Goal: Task Accomplishment & Management: Use online tool/utility

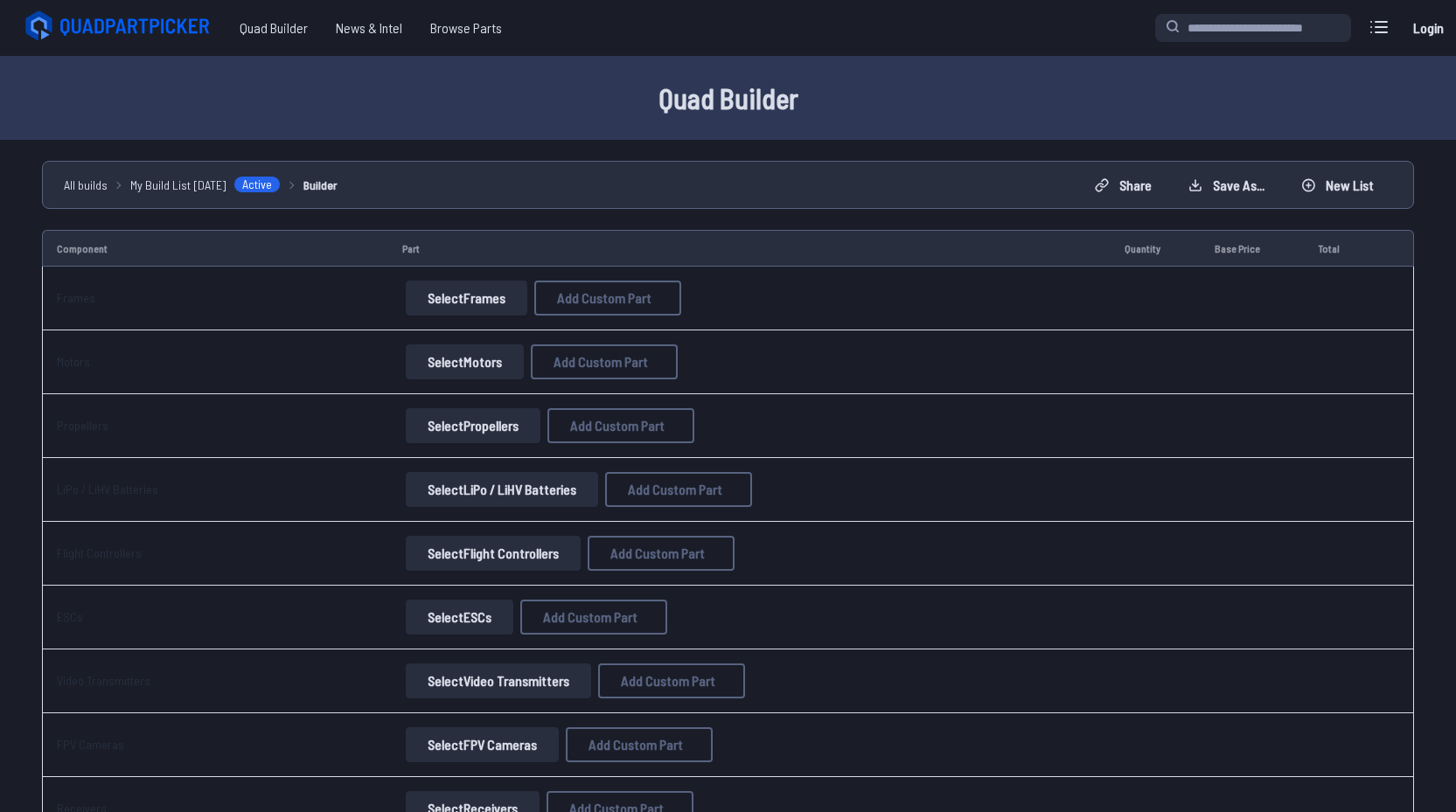
click at [486, 299] on button "Select Frames" at bounding box center [466, 298] width 122 height 35
click at [490, 307] on button "Select Frames" at bounding box center [466, 298] width 122 height 35
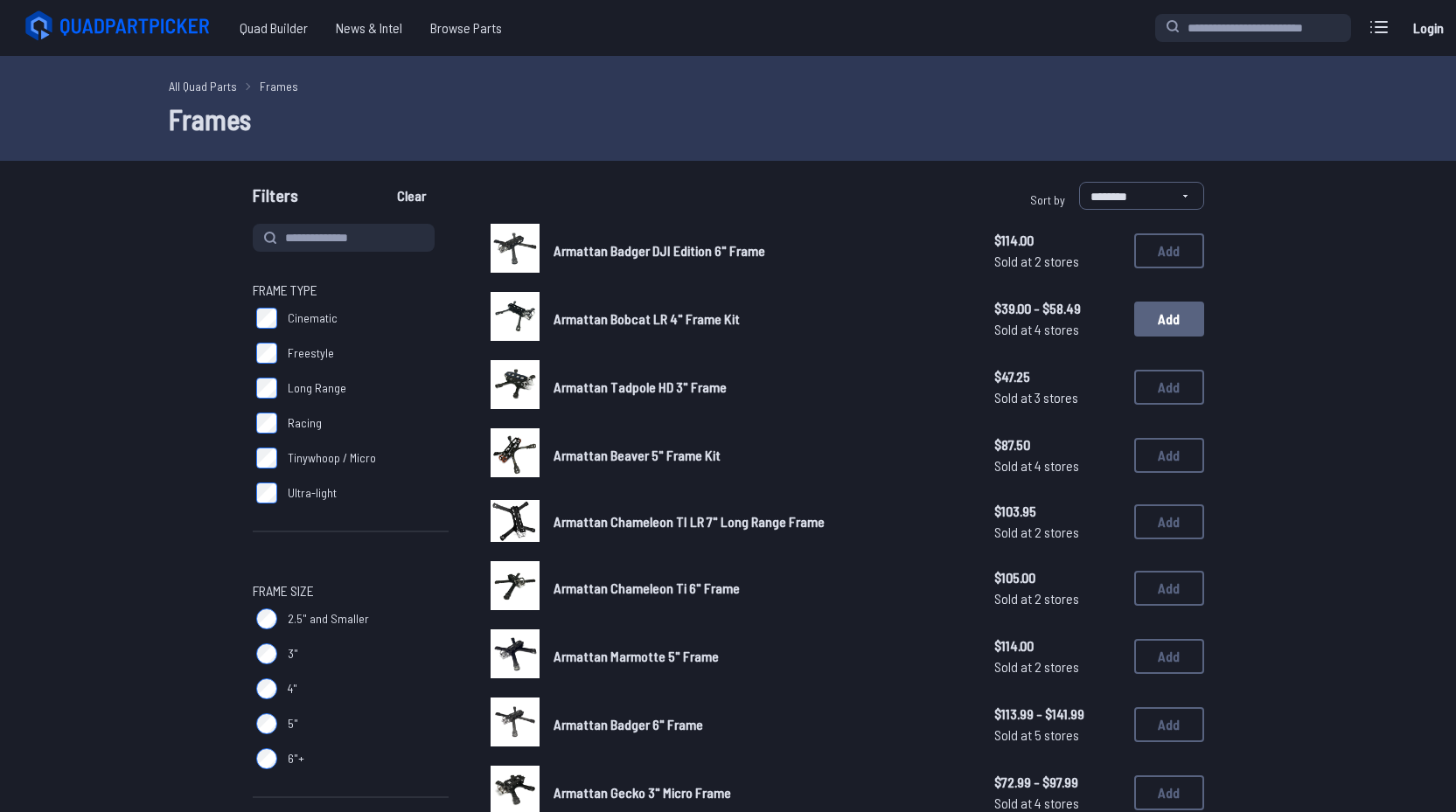
click at [1166, 327] on button "Add" at bounding box center [1168, 319] width 70 height 35
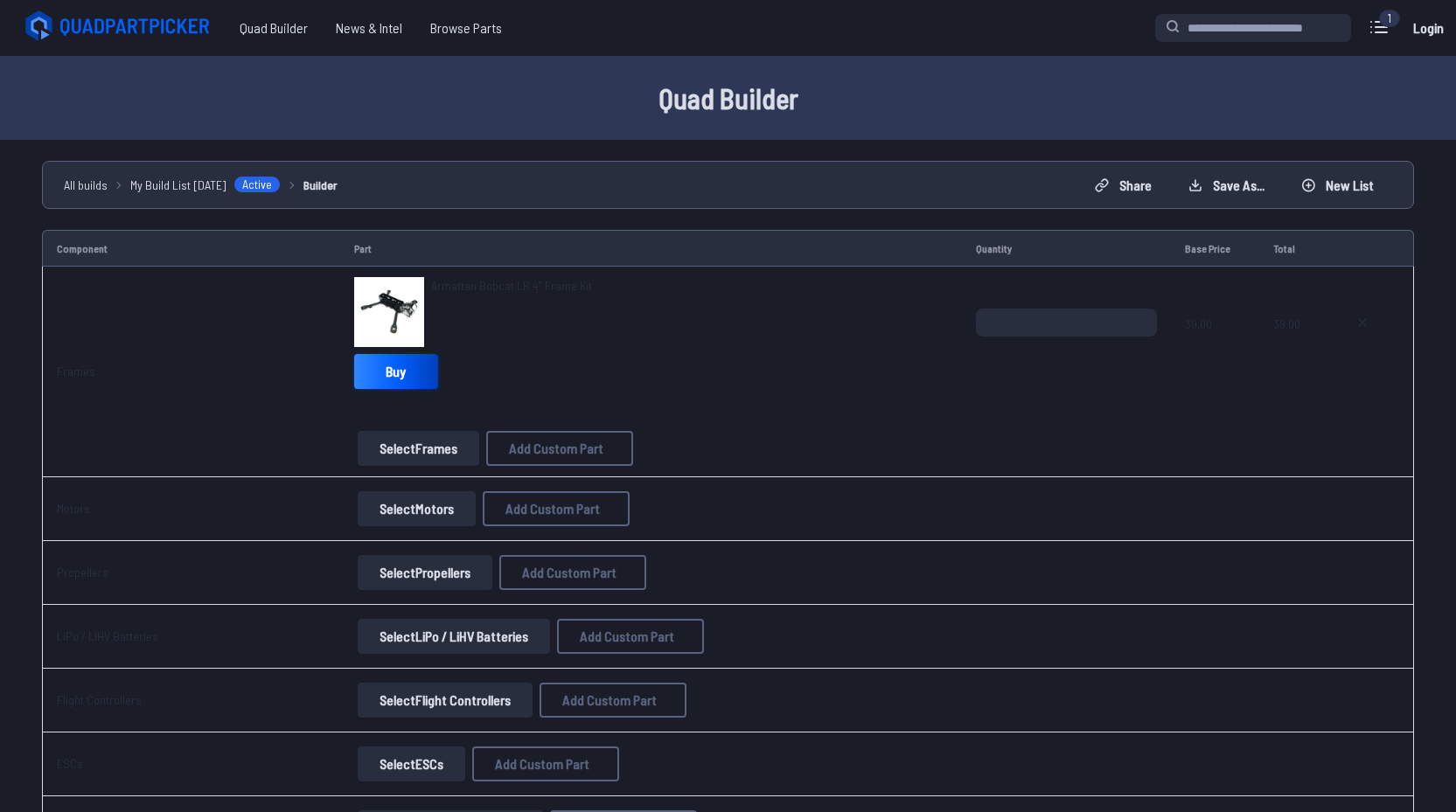
click at [380, 368] on link "Buy" at bounding box center [396, 371] width 84 height 35
click at [1365, 319] on icon at bounding box center [1362, 322] width 14 height 14
type textarea "**********"
